Goal: Task Accomplishment & Management: Use online tool/utility

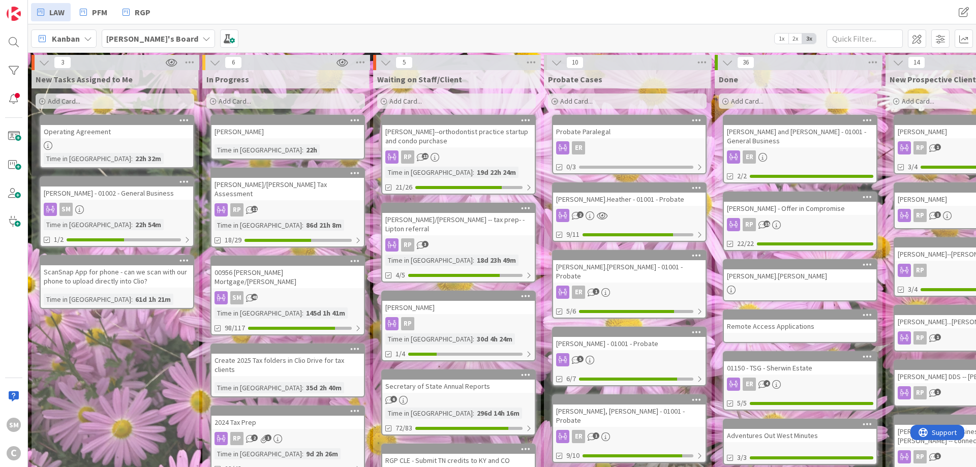
click at [154, 386] on div "New Tasks Assigned to Me Add Card... Operating Agreement Time in [GEOGRAPHIC_DA…" at bounding box center [115, 453] width 167 height 766
click at [287, 197] on div "[PERSON_NAME]/[PERSON_NAME] Tax Assessment" at bounding box center [287, 189] width 152 height 22
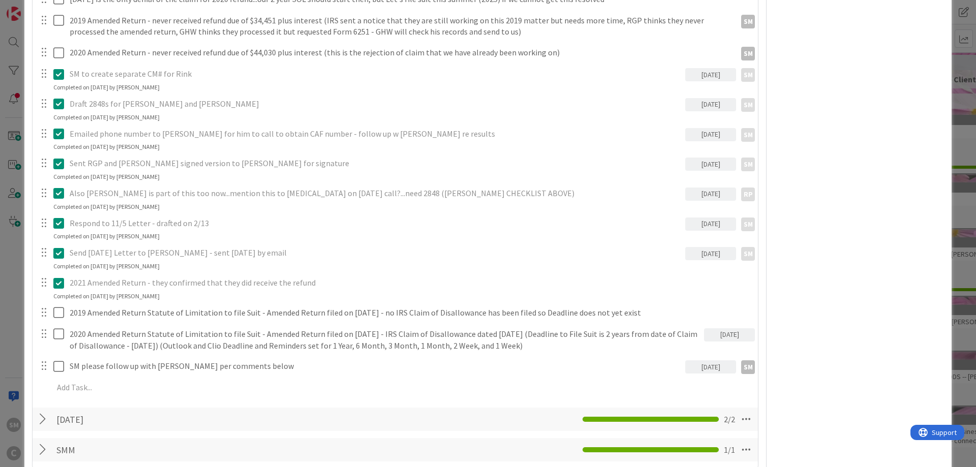
scroll to position [793, 0]
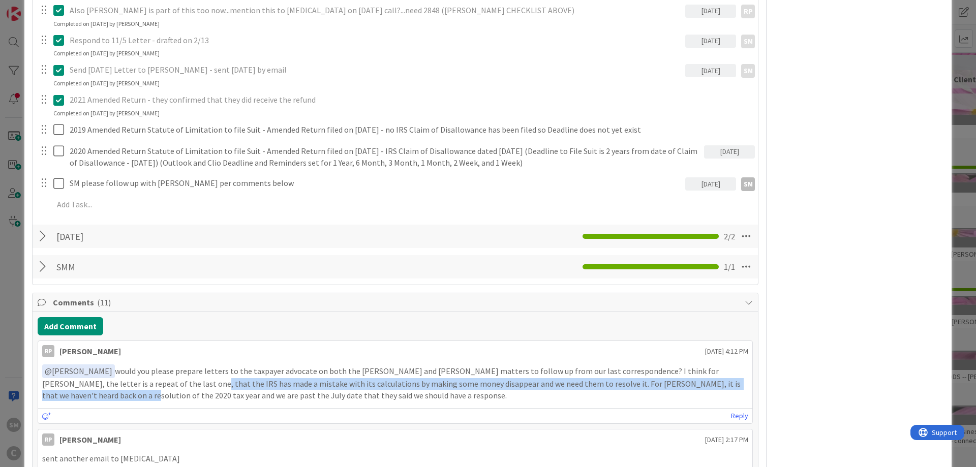
drag, startPoint x: 133, startPoint y: 384, endPoint x: 733, endPoint y: 385, distance: 600.1
click at [733, 385] on p "﻿ @ [PERSON_NAME] ﻿ would you please prepare letters to the taxpayer advocate o…" at bounding box center [395, 382] width 706 height 37
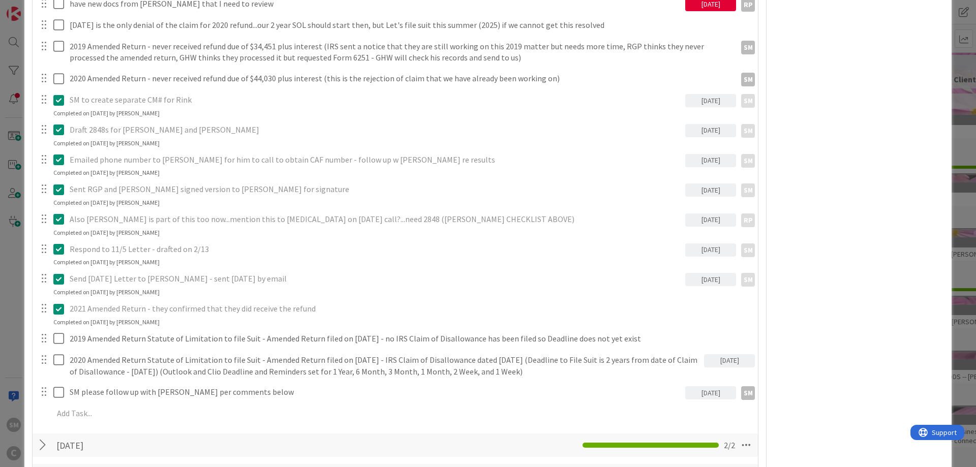
scroll to position [610, 0]
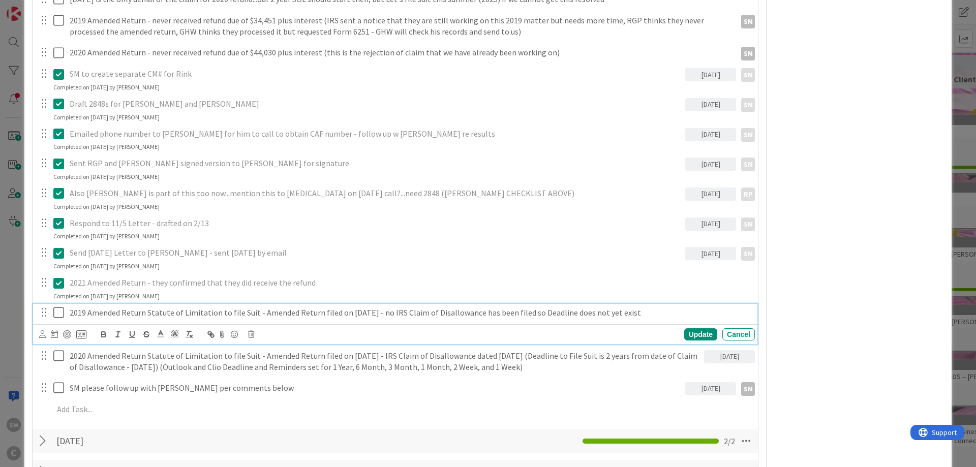
click at [117, 311] on p "2019 Amended Return Statute of Limitation to file Suit - Amended Return filed o…" at bounding box center [410, 313] width 681 height 12
click at [128, 310] on p "2019 Amended Return Statute of Limitation to file Suit - Amended Return filed o…" at bounding box center [410, 313] width 681 height 12
click at [240, 310] on p "2019 Amended Return Statute of Limitation to file Suit - Amended Return filed o…" at bounding box center [410, 313] width 681 height 12
click at [301, 310] on p "2019 Amended Return Statute of Limitation to file Suit - Amended Return filed o…" at bounding box center [410, 313] width 681 height 12
click at [382, 312] on p "2019 Amended Return Statute of Limitation to file Suit - Amended Return filed o…" at bounding box center [410, 313] width 681 height 12
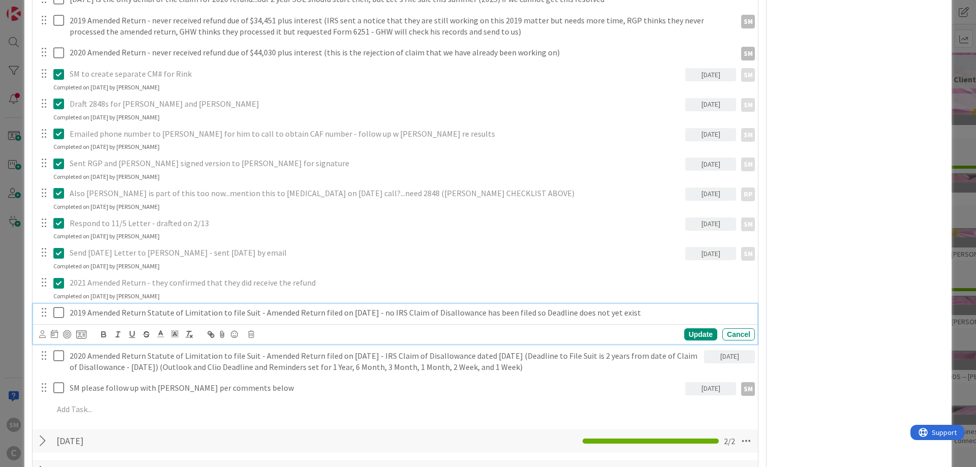
click at [419, 315] on p "2019 Amended Return Statute of Limitation to file Suit - Amended Return filed o…" at bounding box center [410, 313] width 681 height 12
click at [487, 315] on p "2019 Amended Return Statute of Limitation to file Suit - Amended Return filed o…" at bounding box center [410, 313] width 681 height 12
drag, startPoint x: 558, startPoint y: 315, endPoint x: 637, endPoint y: 315, distance: 79.3
click at [559, 315] on p "2019 Amended Return Statute of Limitation to file Suit - Amended Return filed o…" at bounding box center [410, 313] width 681 height 12
click at [637, 315] on p "2019 Amended Return Statute of Limitation to file Suit - Amended Return filed o…" at bounding box center [410, 313] width 681 height 12
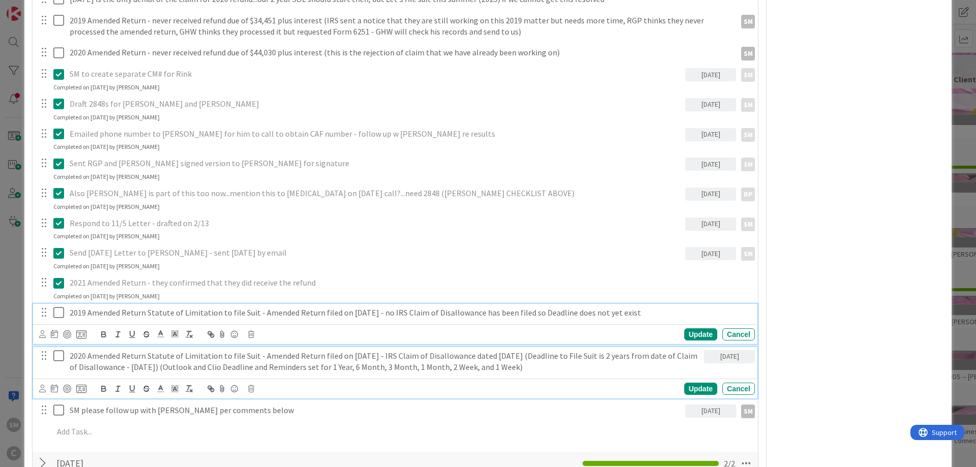
click at [101, 358] on p "2020 Amended Return Statute of Limitation to file Suit - Amended Return filed o…" at bounding box center [385, 361] width 630 height 23
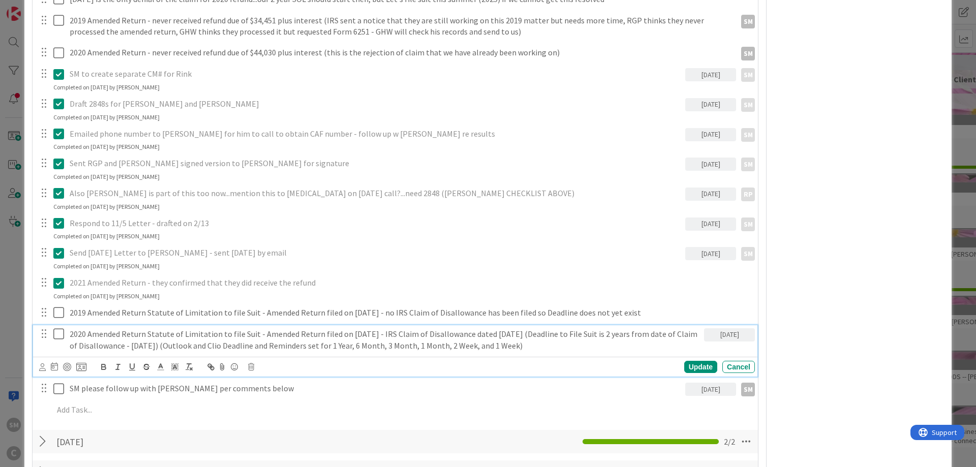
click at [141, 335] on p "2020 Amended Return Statute of Limitation to file Suit - Amended Return filed o…" at bounding box center [385, 339] width 630 height 23
click at [275, 335] on p "2020 Amended Return Statute of Limitation to file Suit - Amended Return filed o…" at bounding box center [385, 339] width 630 height 23
drag, startPoint x: 390, startPoint y: 334, endPoint x: 454, endPoint y: 334, distance: 64.0
click at [391, 334] on p "2020 Amended Return Statute of Limitation to file Suit - Amended Return filed o…" at bounding box center [385, 339] width 630 height 23
click at [463, 334] on p "2020 Amended Return Statute of Limitation to file Suit - Amended Return filed o…" at bounding box center [385, 339] width 630 height 23
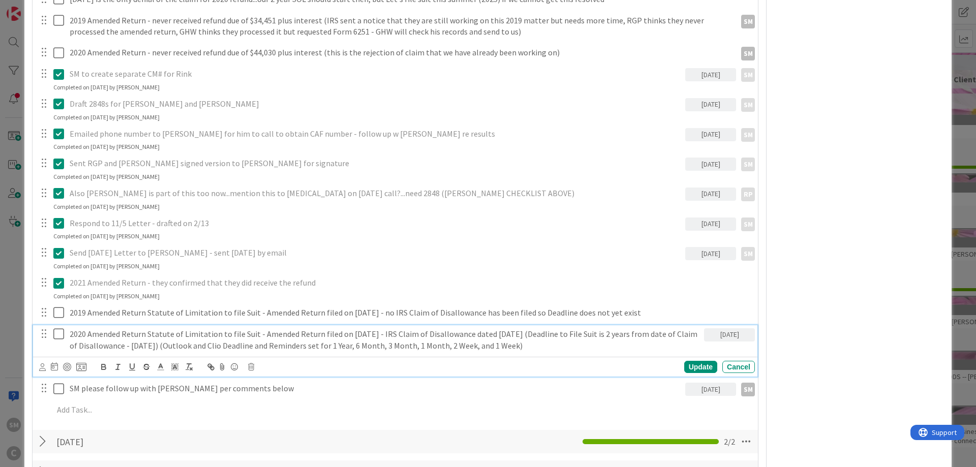
drag, startPoint x: 515, startPoint y: 334, endPoint x: 577, endPoint y: 334, distance: 62.0
click at [516, 334] on p "2020 Amended Return Statute of Limitation to file Suit - Amended Return filed o…" at bounding box center [385, 339] width 630 height 23
drag, startPoint x: 581, startPoint y: 334, endPoint x: 648, endPoint y: 327, distance: 67.5
click at [582, 334] on p "2020 Amended Return Statute of Limitation to file Suit - Amended Return filed o…" at bounding box center [385, 339] width 630 height 23
click at [648, 327] on div "2020 Amended Return Statute of Limitation to file Suit - Amended Return filed o…" at bounding box center [385, 339] width 638 height 29
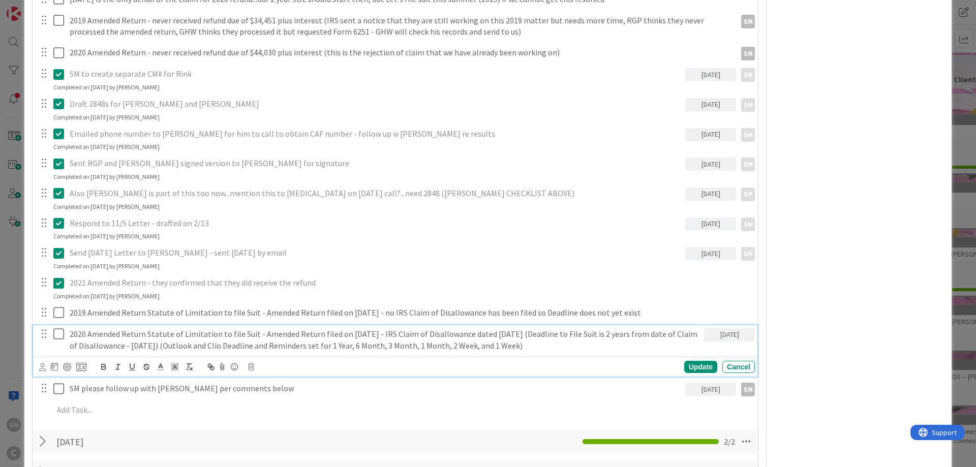
drag, startPoint x: 143, startPoint y: 345, endPoint x: 289, endPoint y: 346, distance: 145.3
click at [144, 345] on p "2020 Amended Return Statute of Limitation to file Suit - Amended Return filed o…" at bounding box center [385, 339] width 630 height 23
click at [292, 347] on p "2020 Amended Return Statute of Limitation to file Suit - Amended Return filed o…" at bounding box center [385, 339] width 630 height 23
drag, startPoint x: 420, startPoint y: 347, endPoint x: 505, endPoint y: 347, distance: 84.9
click at [423, 347] on p "2020 Amended Return Statute of Limitation to file Suit - Amended Return filed o…" at bounding box center [385, 339] width 630 height 23
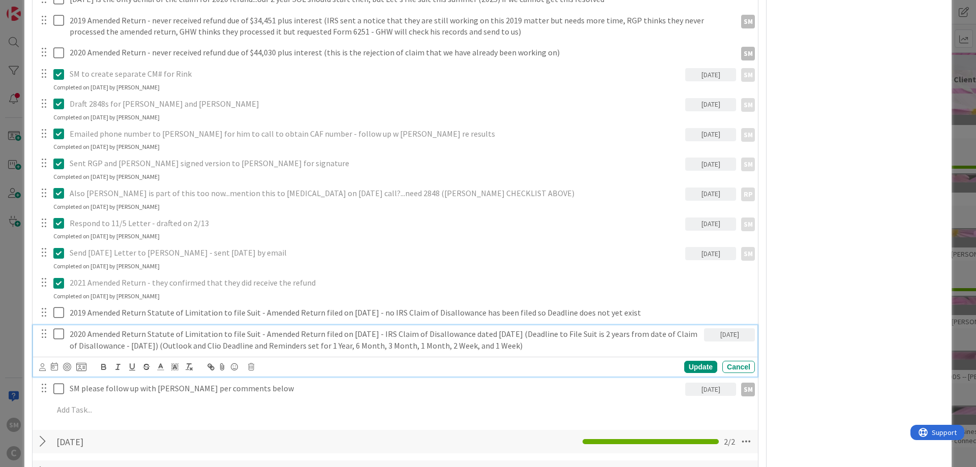
drag, startPoint x: 521, startPoint y: 347, endPoint x: 572, endPoint y: 347, distance: 50.8
click at [522, 347] on p "2020 Amended Return Statute of Limitation to file Suit - Amended Return filed o…" at bounding box center [385, 339] width 630 height 23
click at [572, 347] on p "2020 Amended Return Statute of Limitation to file Suit - Amended Return filed o…" at bounding box center [385, 339] width 630 height 23
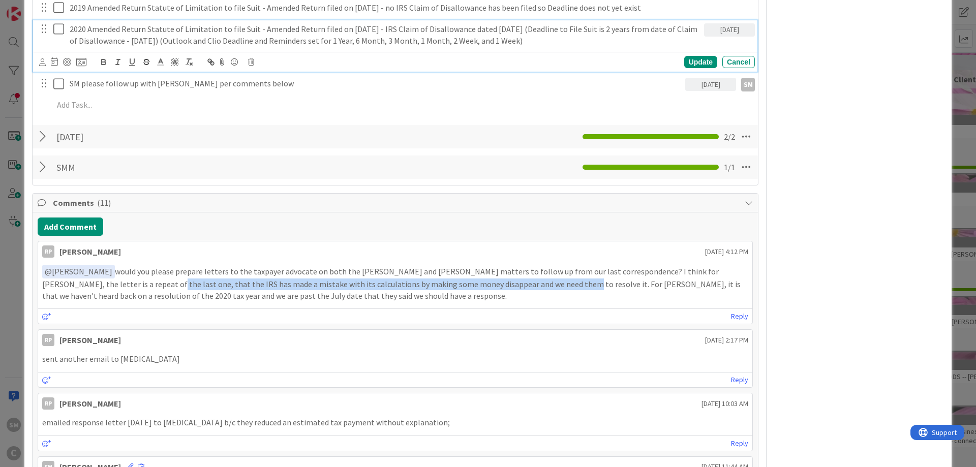
drag, startPoint x: 87, startPoint y: 286, endPoint x: 489, endPoint y: 286, distance: 401.9
click at [489, 286] on p "﻿ @ [PERSON_NAME] ﻿ would you please prepare letters to the taxpayer advocate o…" at bounding box center [395, 283] width 706 height 37
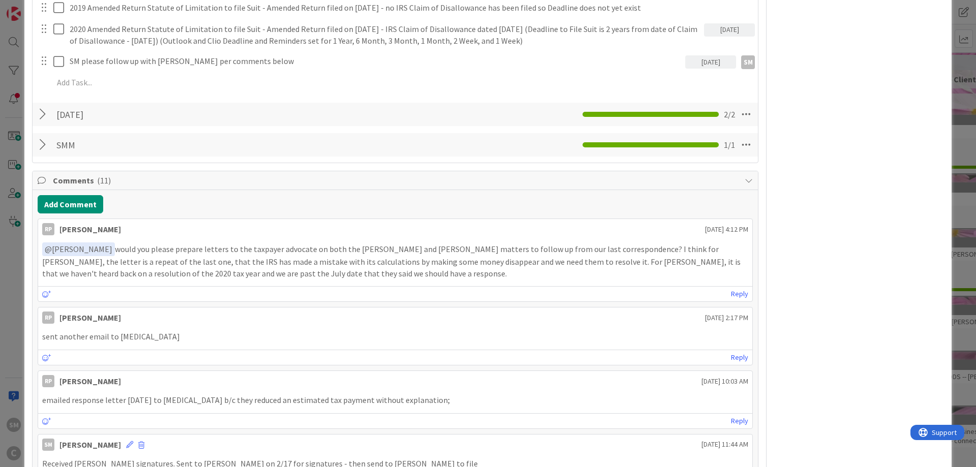
click at [816, 257] on div "RP Owner Watchers default Dates Planned Dates Not Set Not Set Actual Dates [DAT…" at bounding box center [859, 220] width 170 height 2191
click at [804, 227] on div "RP Owner Watchers default Dates Planned Dates Not Set Not Set Actual Dates [DAT…" at bounding box center [859, 220] width 170 height 2191
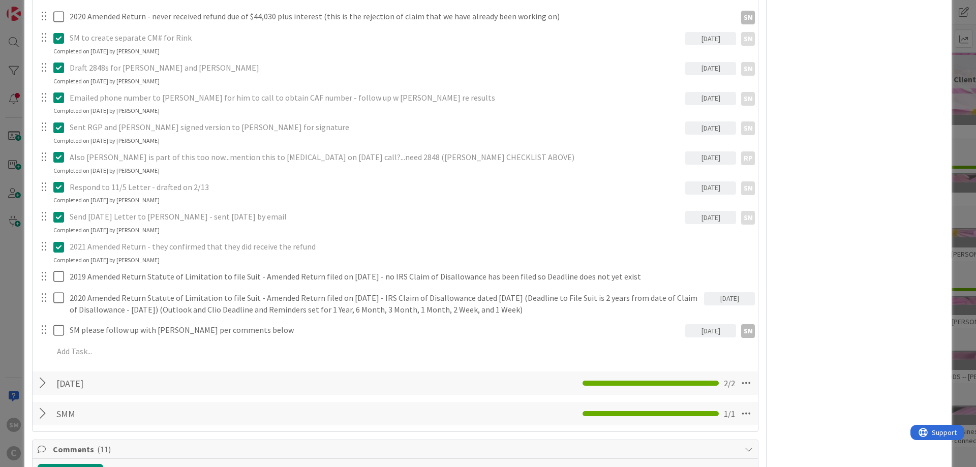
scroll to position [671, 0]
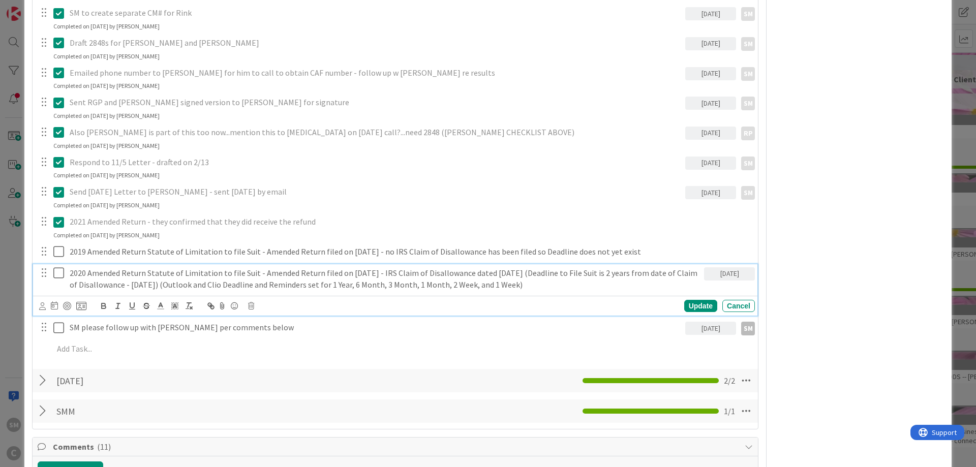
click at [190, 275] on p "2020 Amended Return Statute of Limitation to file Suit - Amended Return filed o…" at bounding box center [385, 278] width 630 height 23
click at [325, 278] on p "2020 Amended Return Statute of Limitation to file Suit - Amended Return filed o…" at bounding box center [385, 278] width 630 height 23
click at [542, 283] on p "2020 Amended Return Statute of Limitation to file Suit - Amended Return filed o…" at bounding box center [385, 278] width 630 height 23
click at [271, 289] on p "2020 Amended Return Statute of Limitation to file Suit - Amended Return filed o…" at bounding box center [385, 278] width 630 height 23
click at [833, 276] on div "RP Owner Watchers default Dates Planned Dates Not Set Not Set Actual Dates [DAT…" at bounding box center [859, 475] width 170 height 2213
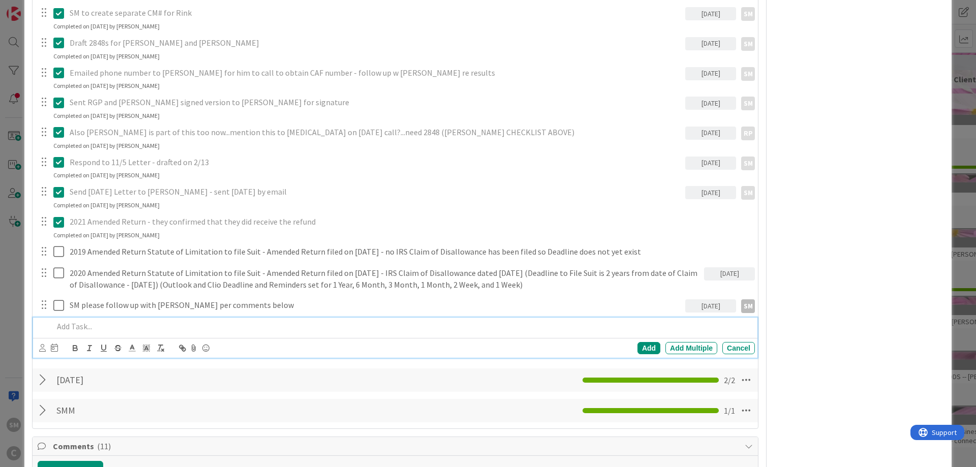
click at [111, 329] on p at bounding box center [401, 327] width 697 height 12
click at [144, 325] on p at bounding box center [401, 327] width 697 height 12
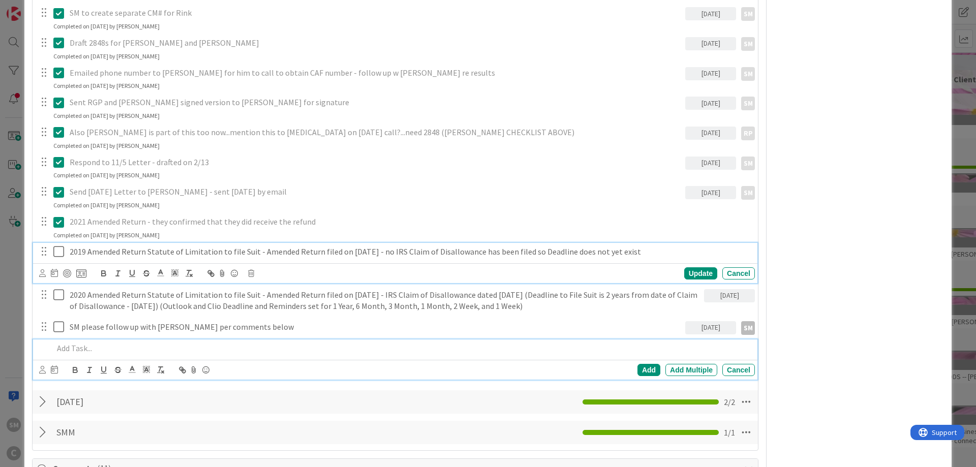
click at [101, 246] on p "2019 Amended Return Statute of Limitation to file Suit - Amended Return filed o…" at bounding box center [410, 252] width 681 height 12
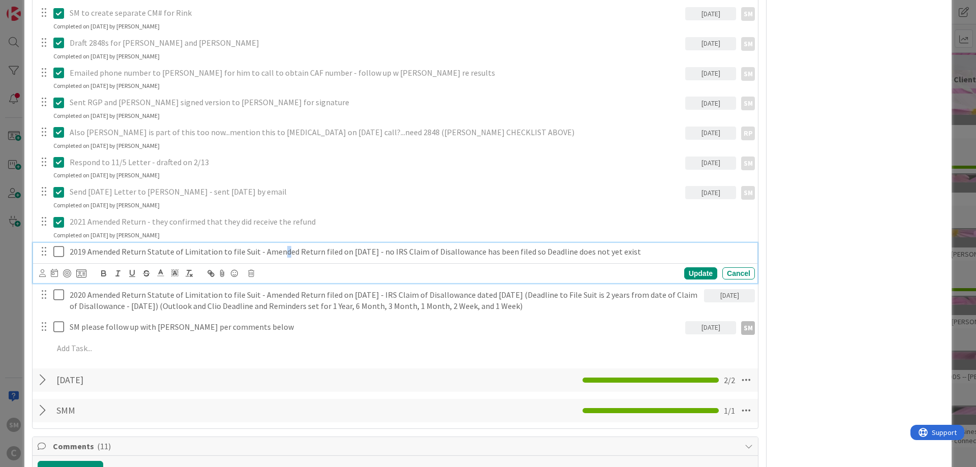
click at [279, 254] on p "2019 Amended Return Statute of Limitation to file Suit - Amended Return filed o…" at bounding box center [410, 252] width 681 height 12
click at [393, 252] on p "2019 Amended Return Statute of Limitation to file Suit - Amended Return filed o…" at bounding box center [410, 252] width 681 height 12
click at [527, 253] on p "2019 Amended Return Statute of Limitation to file Suit - Amended Return filed o…" at bounding box center [410, 252] width 681 height 12
click at [861, 254] on div "RP Owner Watchers default Dates Planned Dates Not Set Not Set Actual Dates [DAT…" at bounding box center [859, 475] width 170 height 2213
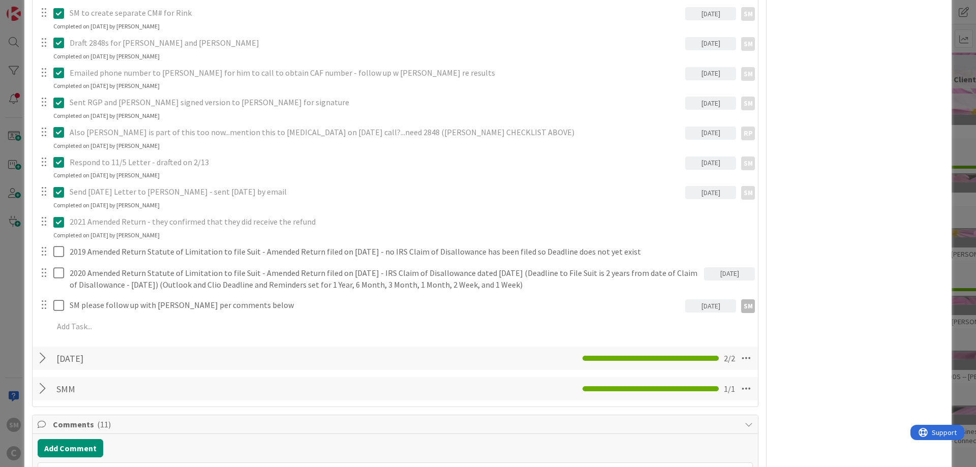
scroll to position [670, 0]
